Goal: Information Seeking & Learning: Find specific fact

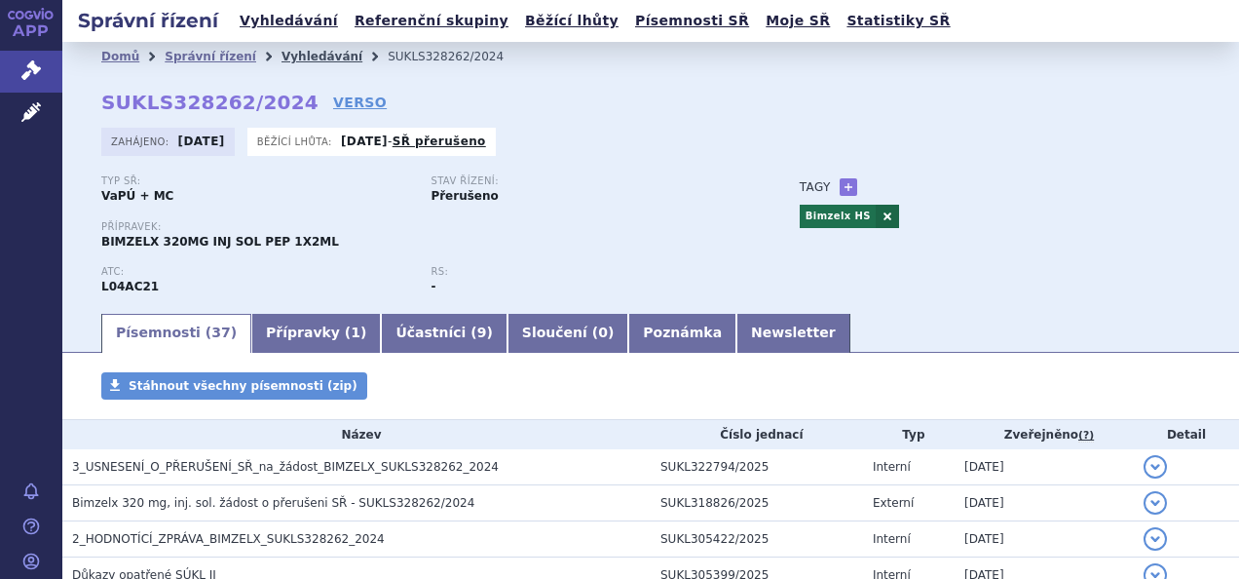
click at [308, 50] on link "Vyhledávání" at bounding box center [322, 57] width 81 height 14
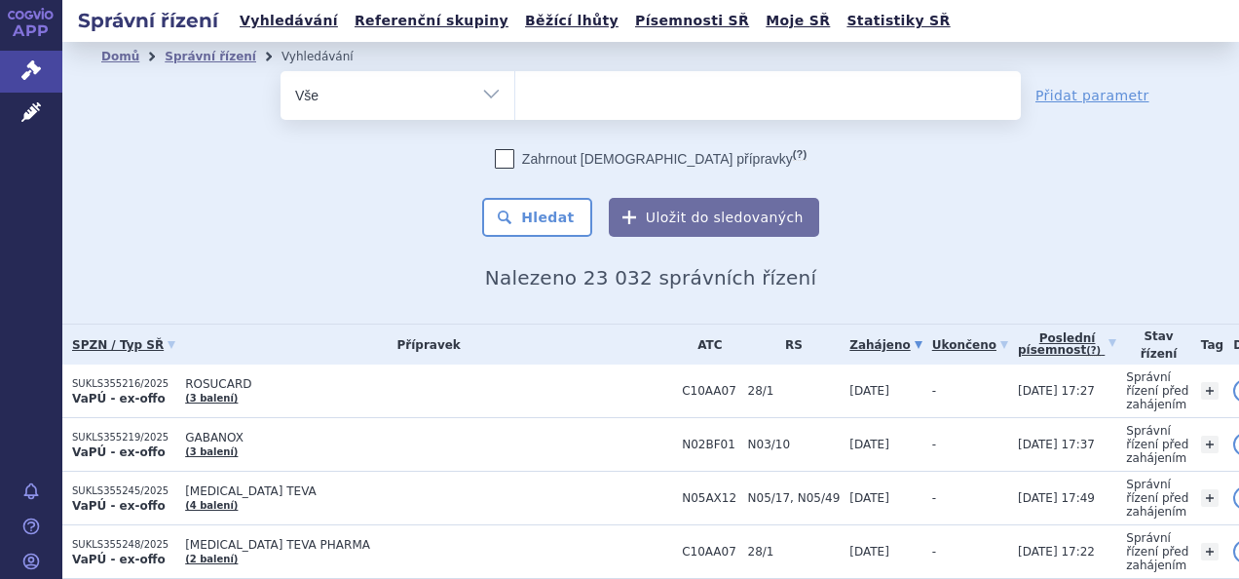
click at [719, 95] on ul at bounding box center [768, 91] width 506 height 41
click at [515, 95] on select at bounding box center [514, 94] width 1 height 49
click at [659, 97] on ul at bounding box center [768, 91] width 506 height 41
click at [515, 97] on select at bounding box center [514, 94] width 1 height 49
type input "ma"
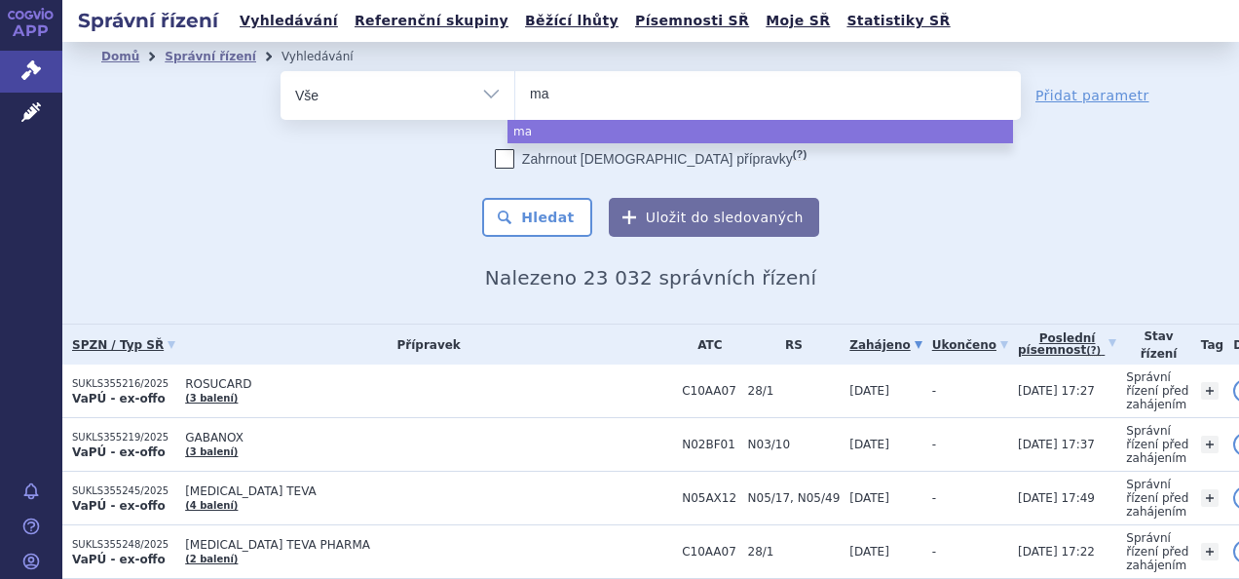
type input "mar"
type input "marti"
type input "martin"
type input "marti"
type input "m"
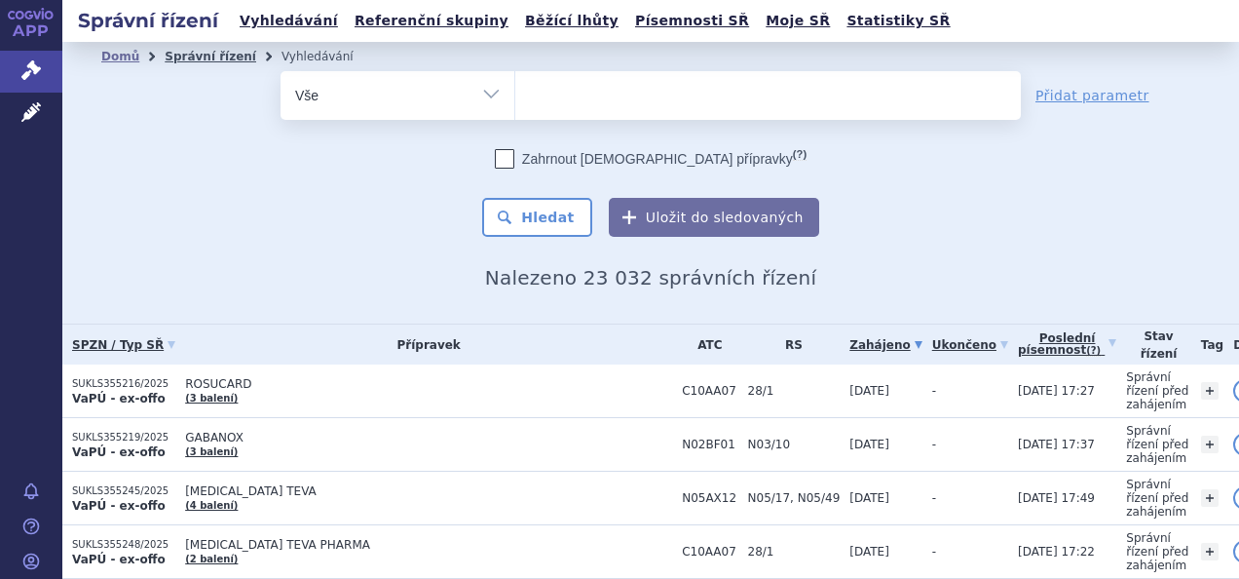
click at [198, 50] on link "Správní řízení" at bounding box center [211, 57] width 92 height 14
click at [1018, 336] on link "Poslední písemnost (?)" at bounding box center [1067, 344] width 98 height 40
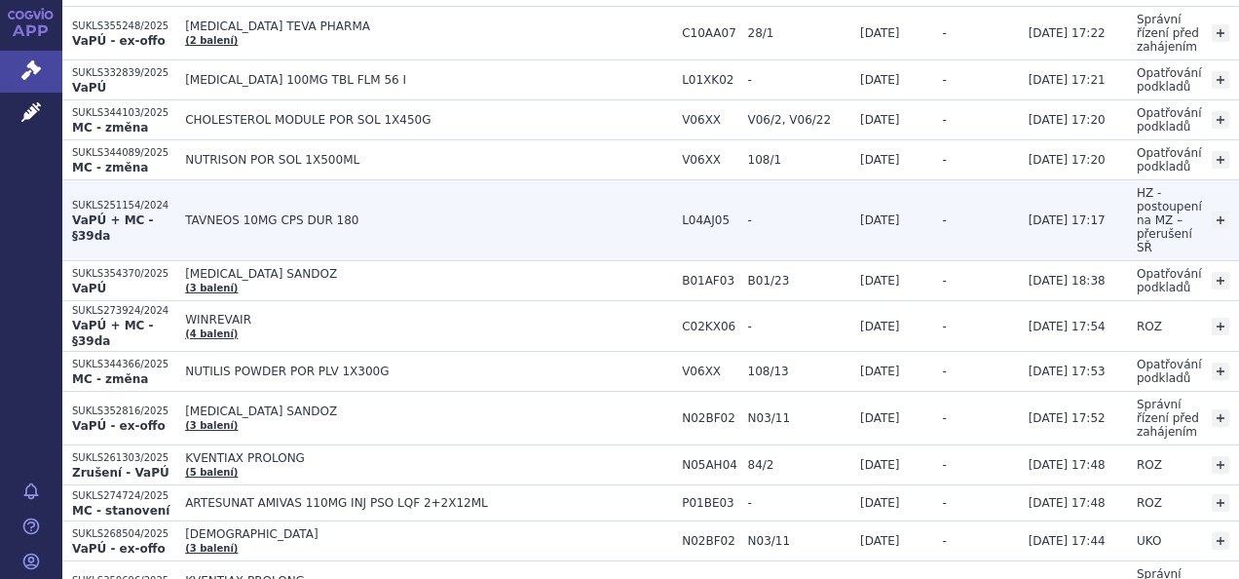
scroll to position [1462, 0]
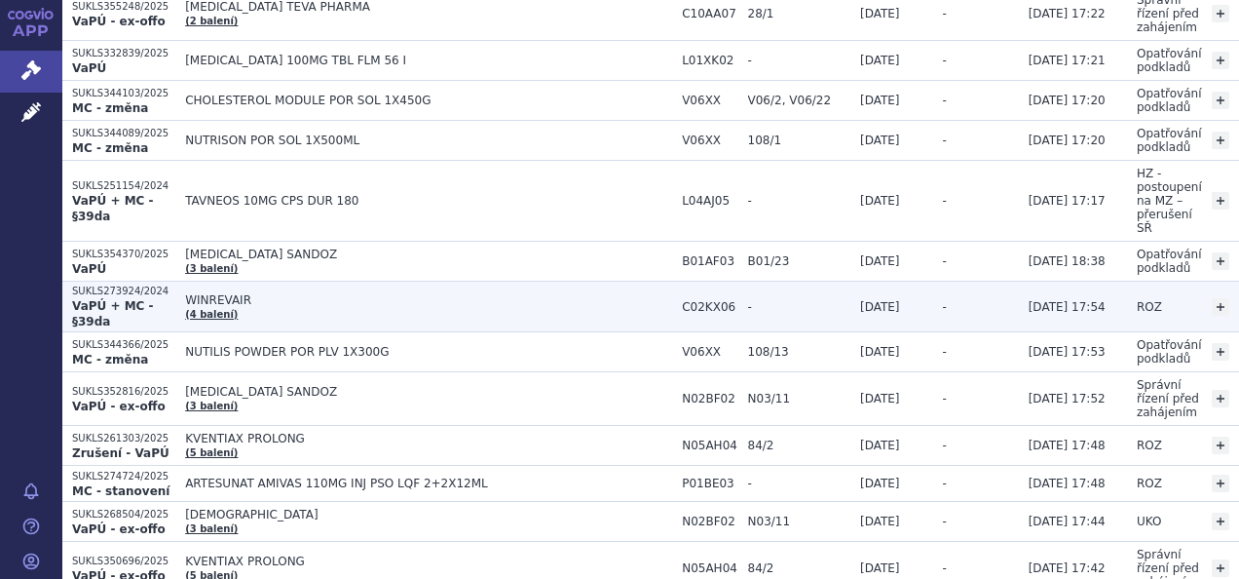
click at [430, 282] on td "WINREVAIR (4 balení)" at bounding box center [423, 307] width 497 height 51
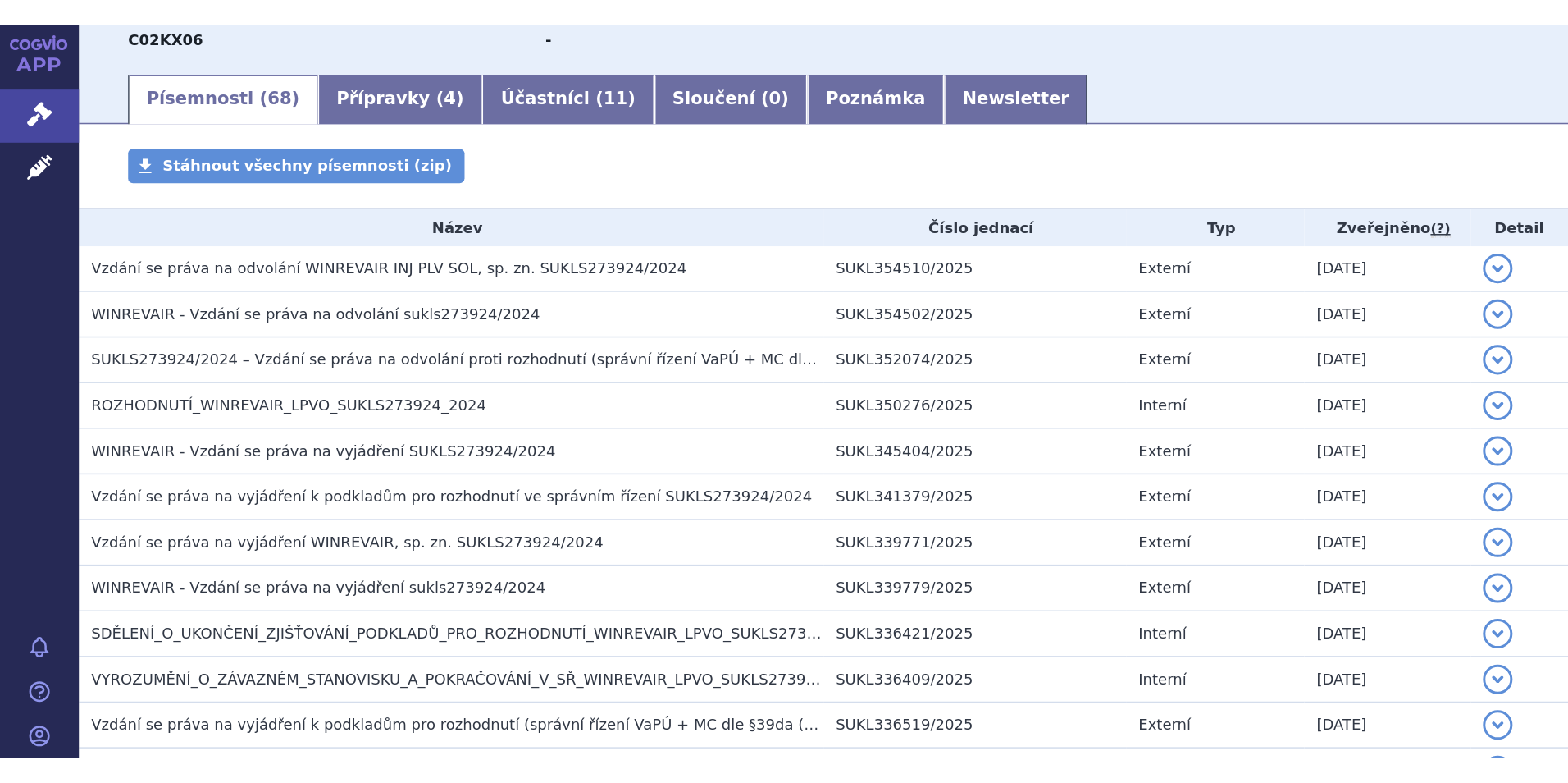
scroll to position [246, 0]
